Goal: Browse casually: Explore the website without a specific task or goal

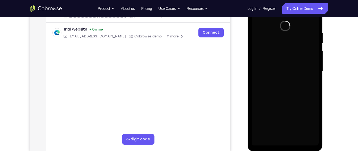
scroll to position [96, 0]
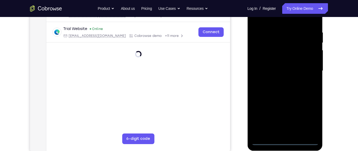
click at [284, 144] on div at bounding box center [284, 71] width 67 height 149
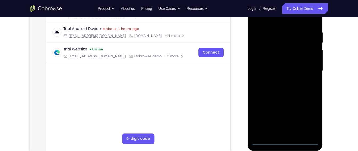
click at [306, 118] on div at bounding box center [284, 71] width 67 height 149
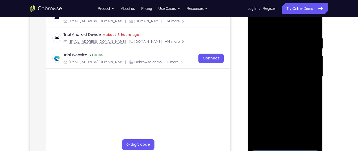
scroll to position [89, 0]
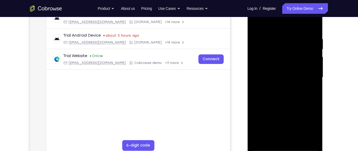
click at [286, 29] on div at bounding box center [284, 77] width 67 height 149
click at [305, 74] on div at bounding box center [284, 77] width 67 height 149
click at [280, 88] on div at bounding box center [284, 77] width 67 height 149
click at [276, 73] on div at bounding box center [284, 77] width 67 height 149
click at [279, 68] on div at bounding box center [284, 77] width 67 height 149
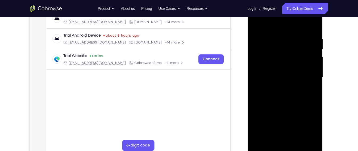
click at [284, 78] on div at bounding box center [284, 77] width 67 height 149
click at [284, 93] on div at bounding box center [284, 77] width 67 height 149
click at [282, 105] on div at bounding box center [284, 77] width 67 height 149
click at [278, 52] on div at bounding box center [284, 77] width 67 height 149
click at [275, 60] on div at bounding box center [284, 77] width 67 height 149
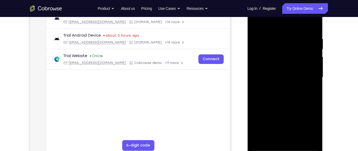
click at [279, 61] on div at bounding box center [284, 77] width 67 height 149
click at [269, 51] on div at bounding box center [284, 77] width 67 height 149
click at [275, 51] on div at bounding box center [284, 77] width 67 height 149
click at [290, 100] on div at bounding box center [284, 77] width 67 height 149
click at [279, 35] on div at bounding box center [284, 77] width 67 height 149
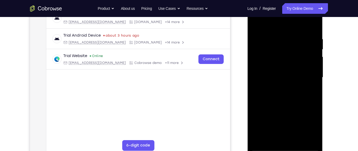
click at [305, 138] on div at bounding box center [284, 77] width 67 height 149
click at [315, 57] on div at bounding box center [284, 77] width 67 height 149
click at [301, 121] on div at bounding box center [284, 77] width 67 height 149
click at [314, 83] on div at bounding box center [284, 77] width 67 height 149
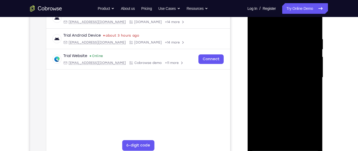
click at [313, 76] on div at bounding box center [284, 77] width 67 height 149
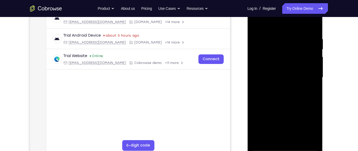
click at [313, 76] on div at bounding box center [284, 77] width 67 height 149
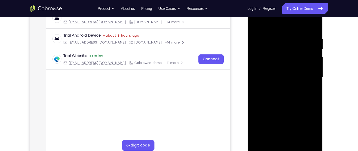
click at [313, 76] on div at bounding box center [284, 77] width 67 height 149
click at [258, 75] on div at bounding box center [284, 77] width 67 height 149
click at [311, 67] on div at bounding box center [284, 77] width 67 height 149
click at [314, 76] on div at bounding box center [284, 77] width 67 height 149
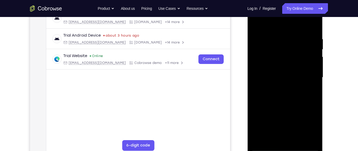
click at [314, 76] on div at bounding box center [284, 77] width 67 height 149
click at [253, 71] on div at bounding box center [284, 77] width 67 height 149
click at [316, 74] on div at bounding box center [284, 77] width 67 height 149
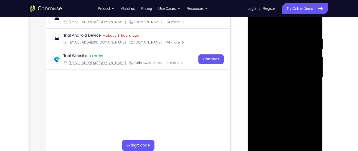
click at [315, 77] on div at bounding box center [284, 77] width 67 height 149
click at [311, 24] on div at bounding box center [284, 77] width 67 height 149
click at [300, 140] on div at bounding box center [284, 77] width 67 height 149
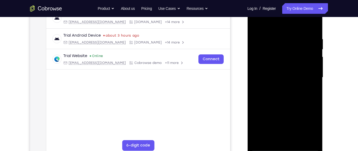
click at [283, 105] on div at bounding box center [284, 77] width 67 height 149
click at [261, 45] on div at bounding box center [284, 77] width 67 height 149
click at [271, 138] on div at bounding box center [284, 77] width 67 height 149
drag, startPoint x: 307, startPoint y: 96, endPoint x: 252, endPoint y: 98, distance: 54.9
click at [252, 98] on div at bounding box center [284, 77] width 67 height 149
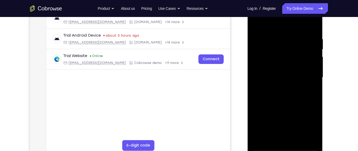
click at [308, 96] on div at bounding box center [284, 77] width 67 height 149
drag, startPoint x: 300, startPoint y: 114, endPoint x: 304, endPoint y: 91, distance: 23.3
click at [304, 91] on div at bounding box center [284, 77] width 67 height 149
drag, startPoint x: 294, startPoint y: 127, endPoint x: 299, endPoint y: 109, distance: 18.9
click at [299, 109] on div at bounding box center [284, 77] width 67 height 149
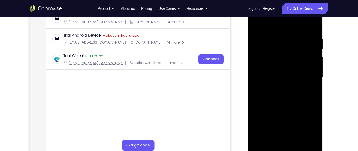
drag, startPoint x: 296, startPoint y: 119, endPoint x: 301, endPoint y: 96, distance: 23.5
click at [301, 96] on div at bounding box center [284, 77] width 67 height 149
drag, startPoint x: 297, startPoint y: 123, endPoint x: 301, endPoint y: 98, distance: 25.9
click at [301, 98] on div at bounding box center [284, 77] width 67 height 149
drag, startPoint x: 290, startPoint y: 129, endPoint x: 296, endPoint y: 107, distance: 22.2
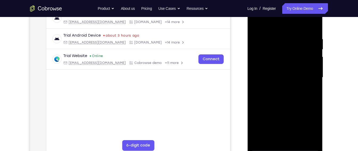
click at [296, 107] on div at bounding box center [284, 77] width 67 height 149
click at [285, 108] on div at bounding box center [284, 77] width 67 height 149
click at [309, 51] on div at bounding box center [284, 77] width 67 height 149
click at [314, 26] on div at bounding box center [284, 77] width 67 height 149
click at [316, 48] on div at bounding box center [284, 77] width 67 height 149
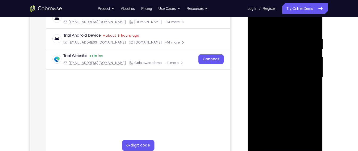
click at [316, 48] on div at bounding box center [284, 77] width 67 height 149
click at [257, 25] on div at bounding box center [284, 77] width 67 height 149
click at [312, 24] on div at bounding box center [284, 77] width 67 height 149
click at [314, 24] on div at bounding box center [284, 77] width 67 height 149
click at [295, 32] on div at bounding box center [284, 77] width 67 height 149
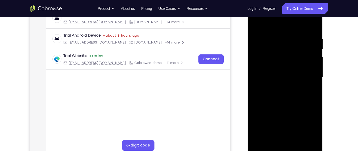
drag, startPoint x: 284, startPoint y: 86, endPoint x: 289, endPoint y: 24, distance: 62.5
click at [289, 24] on div at bounding box center [284, 77] width 67 height 149
drag, startPoint x: 281, startPoint y: 80, endPoint x: 281, endPoint y: 34, distance: 46.0
click at [281, 34] on div at bounding box center [284, 77] width 67 height 149
drag, startPoint x: 275, startPoint y: 93, endPoint x: 277, endPoint y: 49, distance: 43.4
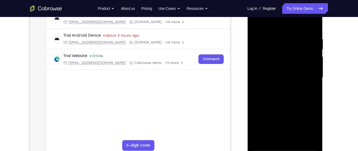
click at [277, 49] on div at bounding box center [284, 77] width 67 height 149
drag, startPoint x: 276, startPoint y: 98, endPoint x: 279, endPoint y: 60, distance: 37.9
click at [279, 60] on div at bounding box center [284, 77] width 67 height 149
drag, startPoint x: 279, startPoint y: 78, endPoint x: 282, endPoint y: 47, distance: 31.0
click at [282, 47] on div at bounding box center [284, 77] width 67 height 149
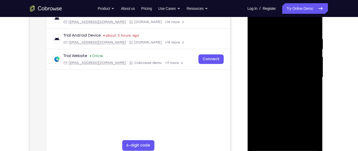
drag, startPoint x: 282, startPoint y: 78, endPoint x: 284, endPoint y: 45, distance: 33.6
click at [284, 45] on div at bounding box center [284, 77] width 67 height 149
drag, startPoint x: 280, startPoint y: 92, endPoint x: 284, endPoint y: 49, distance: 43.2
click at [284, 49] on div at bounding box center [284, 77] width 67 height 149
drag, startPoint x: 278, startPoint y: 98, endPoint x: 281, endPoint y: 50, distance: 48.0
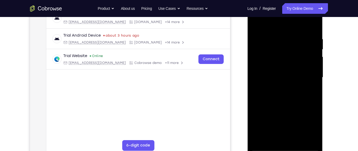
click at [281, 50] on div at bounding box center [284, 77] width 67 height 149
drag, startPoint x: 277, startPoint y: 84, endPoint x: 280, endPoint y: 43, distance: 41.3
click at [280, 43] on div at bounding box center [284, 77] width 67 height 149
drag, startPoint x: 280, startPoint y: 96, endPoint x: 283, endPoint y: 75, distance: 20.8
click at [283, 75] on div at bounding box center [284, 77] width 67 height 149
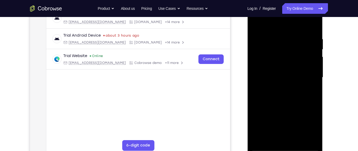
drag, startPoint x: 277, startPoint y: 85, endPoint x: 284, endPoint y: 53, distance: 33.3
click at [284, 53] on div at bounding box center [284, 77] width 67 height 149
drag, startPoint x: 279, startPoint y: 91, endPoint x: 284, endPoint y: 69, distance: 23.0
click at [284, 69] on div at bounding box center [284, 77] width 67 height 149
drag, startPoint x: 283, startPoint y: 83, endPoint x: 287, endPoint y: 44, distance: 38.8
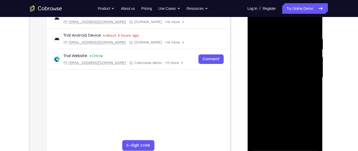
click at [287, 44] on div at bounding box center [284, 77] width 67 height 149
drag, startPoint x: 287, startPoint y: 94, endPoint x: 293, endPoint y: 50, distance: 44.7
click at [293, 50] on div at bounding box center [284, 77] width 67 height 149
drag, startPoint x: 281, startPoint y: 95, endPoint x: 285, endPoint y: 61, distance: 34.0
click at [285, 61] on div at bounding box center [284, 77] width 67 height 149
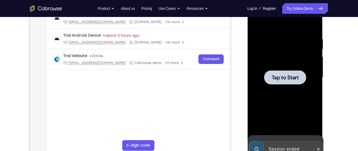
click at [307, 80] on div at bounding box center [284, 77] width 67 height 149
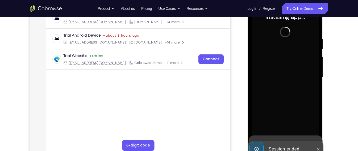
click at [204, 72] on div "Trial Android Device spin2 Loading [EMAIL_ADDRESS][DOMAIN_NAME] [DOMAIN_NAME] +…" at bounding box center [138, 51] width 184 height 87
click at [202, 79] on div "Trial Android Device spin2 Loading [EMAIL_ADDRESS][DOMAIN_NAME] [DOMAIN_NAME] +…" at bounding box center [138, 51] width 184 height 87
